Goal: Browse casually

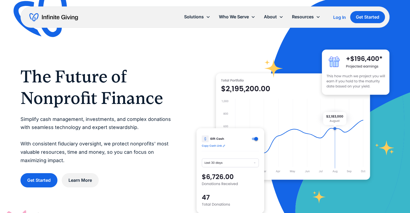
click at [114, 120] on p "Simplify cash management, investments, and complex donations with seamless tech…" at bounding box center [97, 140] width 154 height 50
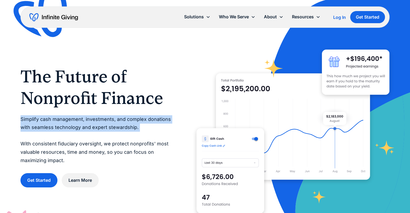
click at [114, 120] on p "Simplify cash management, investments, and complex donations with seamless tech…" at bounding box center [97, 140] width 154 height 50
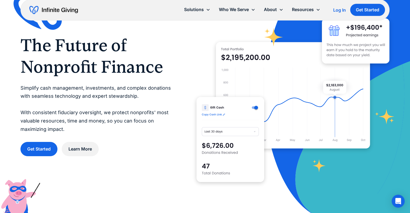
scroll to position [36, 0]
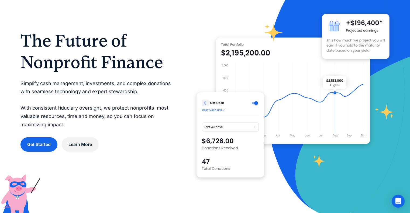
click at [92, 88] on p "Simplify cash management, investments, and complex donations with seamless tech…" at bounding box center [97, 105] width 154 height 50
click at [89, 80] on p "Simplify cash management, investments, and complex donations with seamless tech…" at bounding box center [97, 105] width 154 height 50
click at [87, 85] on p "Simplify cash management, investments, and complex donations with seamless tech…" at bounding box center [97, 105] width 154 height 50
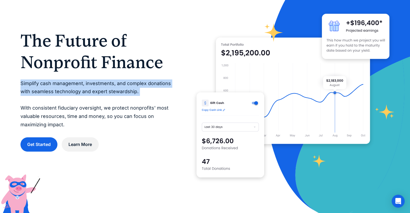
click at [87, 85] on p "Simplify cash management, investments, and complex donations with seamless tech…" at bounding box center [97, 105] width 154 height 50
click at [102, 97] on p "Simplify cash management, investments, and complex donations with seamless tech…" at bounding box center [97, 105] width 154 height 50
click at [115, 82] on p "Simplify cash management, investments, and complex donations with seamless tech…" at bounding box center [97, 105] width 154 height 50
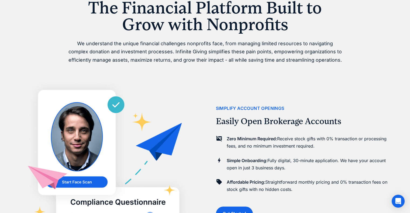
scroll to position [305, 0]
